Goal: Information Seeking & Learning: Learn about a topic

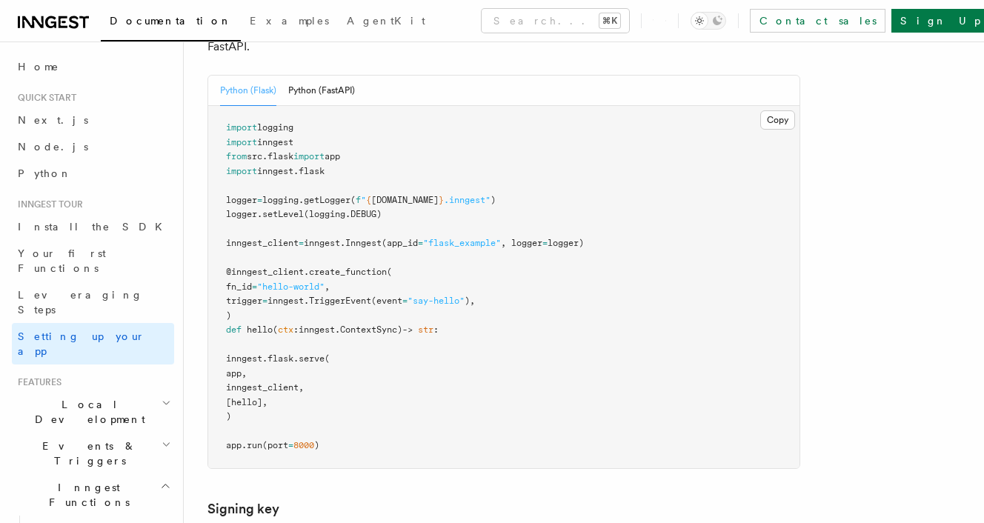
scroll to position [667, 0]
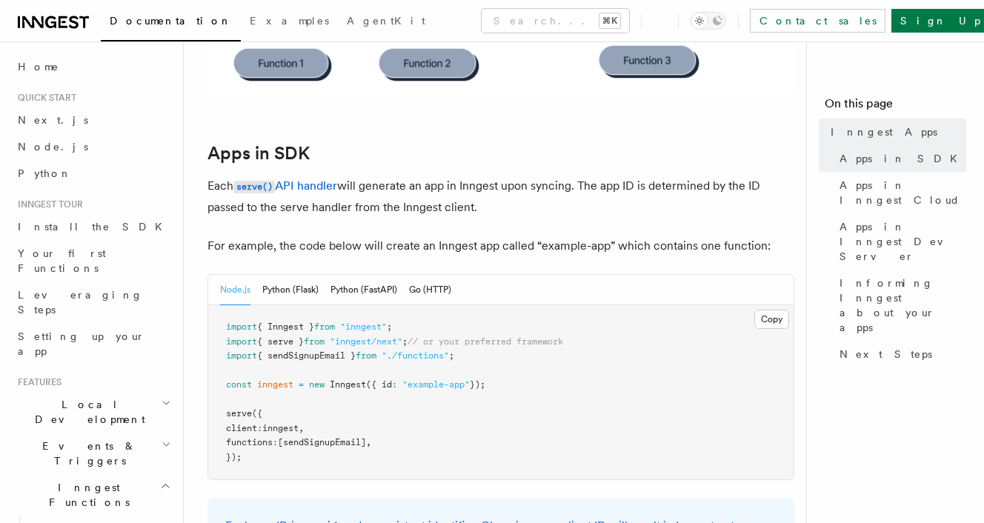
scroll to position [692, 0]
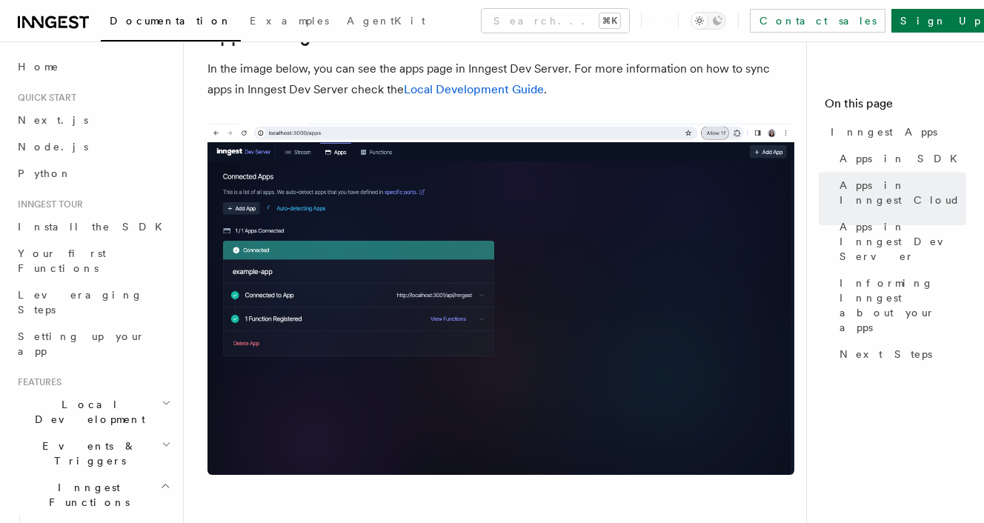
scroll to position [1760, 0]
